Goal: Navigation & Orientation: Find specific page/section

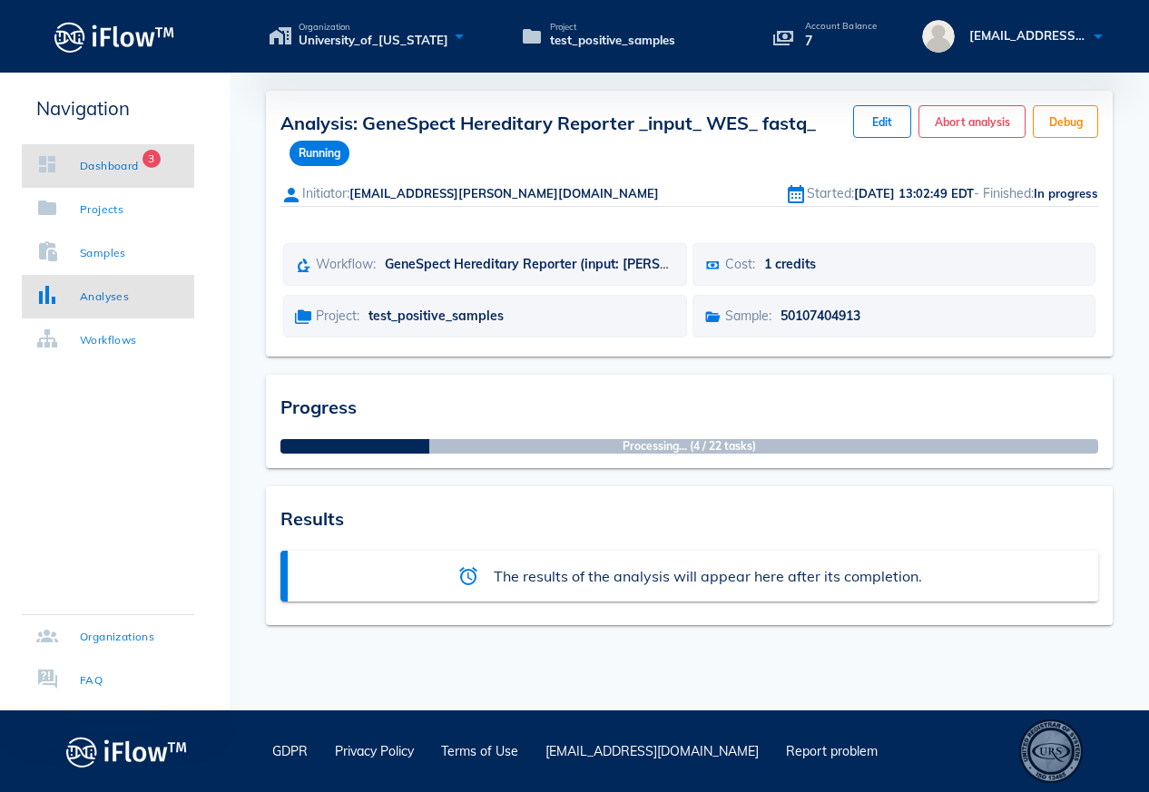
click at [101, 174] on div "Dashboard" at bounding box center [109, 166] width 59 height 18
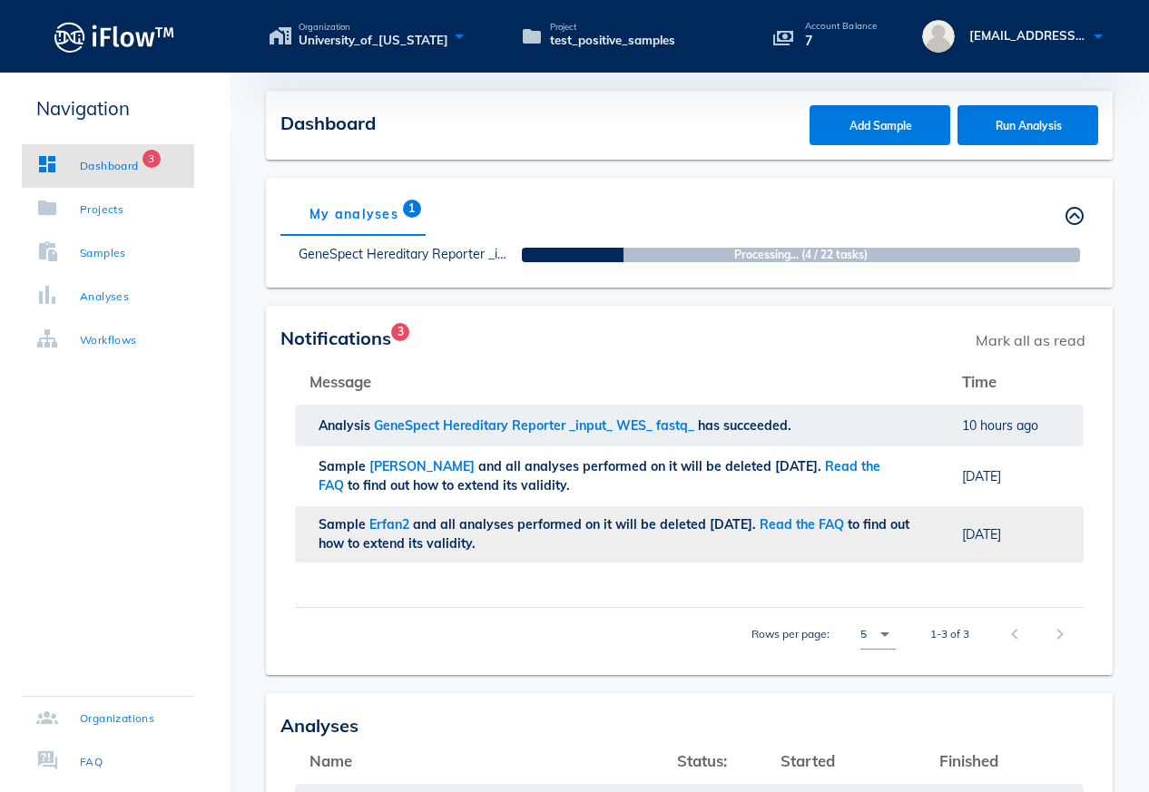
click at [546, 525] on span "and all analyses performed on it will be deleted in 7 day(s)." at bounding box center [586, 524] width 347 height 16
